Goal: Obtain resource: Download file/media

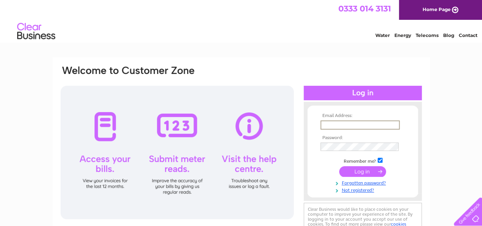
click at [363, 122] on input "text" at bounding box center [359, 124] width 79 height 9
type input "[EMAIL_ADDRESS][DOMAIN_NAME]"
click at [374, 169] on input "submit" at bounding box center [362, 170] width 47 height 11
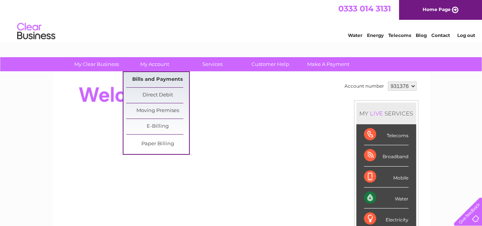
click at [151, 77] on link "Bills and Payments" at bounding box center [157, 79] width 63 height 15
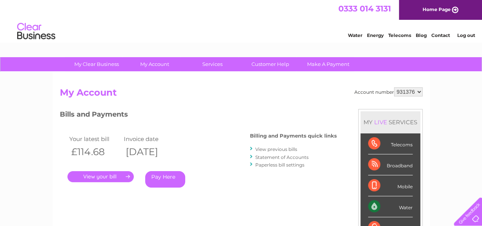
click at [106, 176] on link "." at bounding box center [100, 176] width 66 height 11
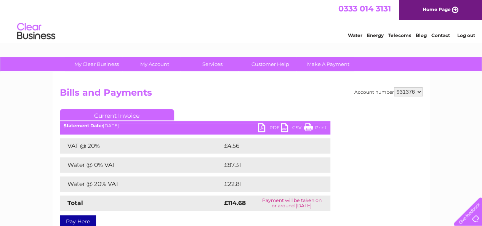
click at [263, 130] on link "PDF" at bounding box center [269, 128] width 23 height 11
click at [418, 92] on select "931376 968919" at bounding box center [408, 91] width 29 height 9
select select "968919"
click at [394, 87] on select "931376 968919" at bounding box center [408, 91] width 29 height 9
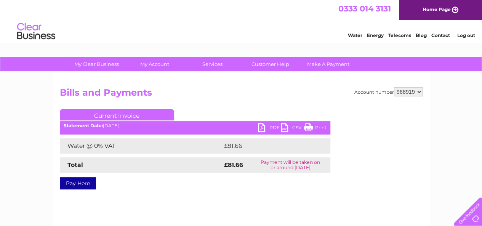
click at [258, 126] on link "PDF" at bounding box center [269, 128] width 23 height 11
